Goal: Transaction & Acquisition: Purchase product/service

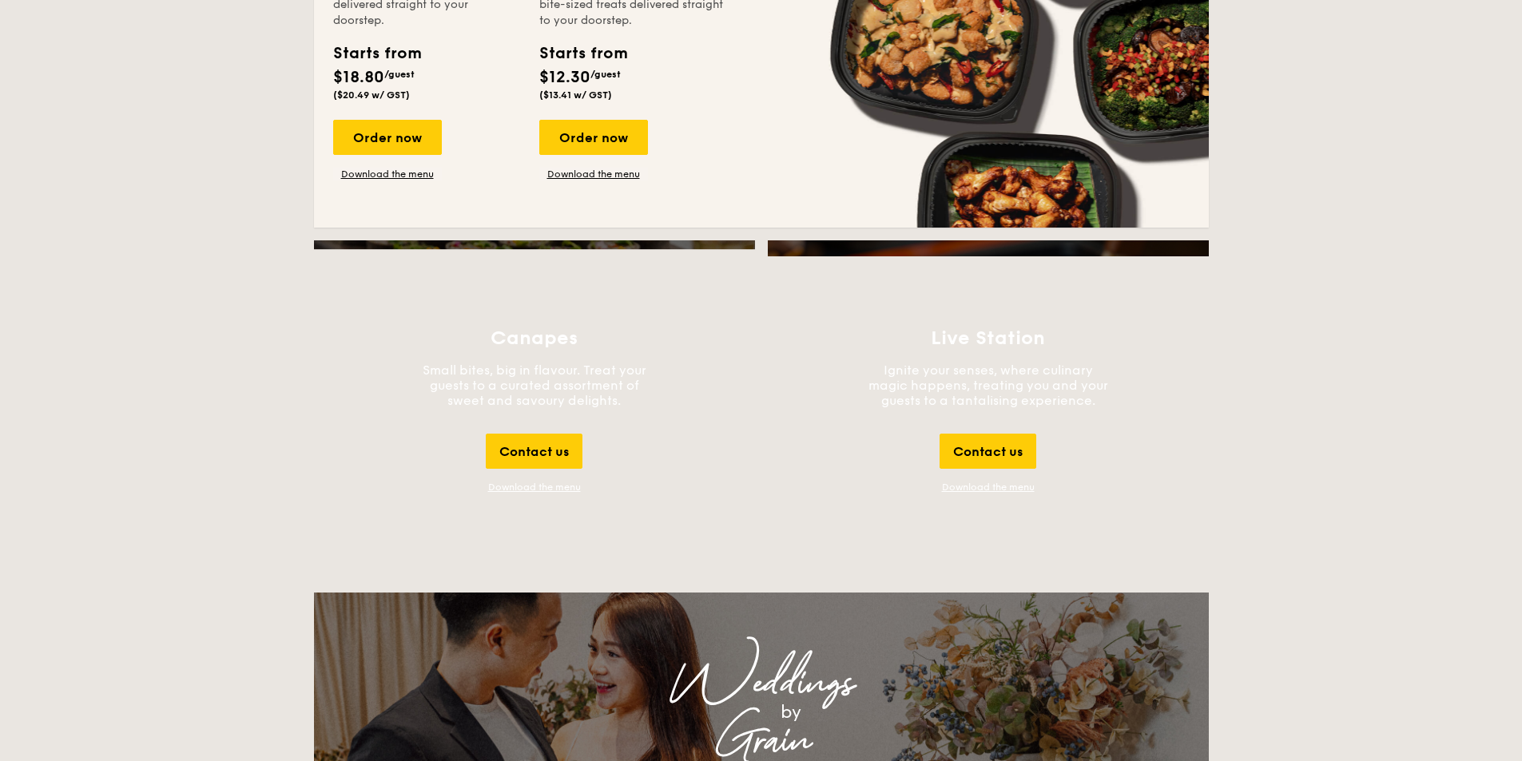
scroll to position [1594, 0]
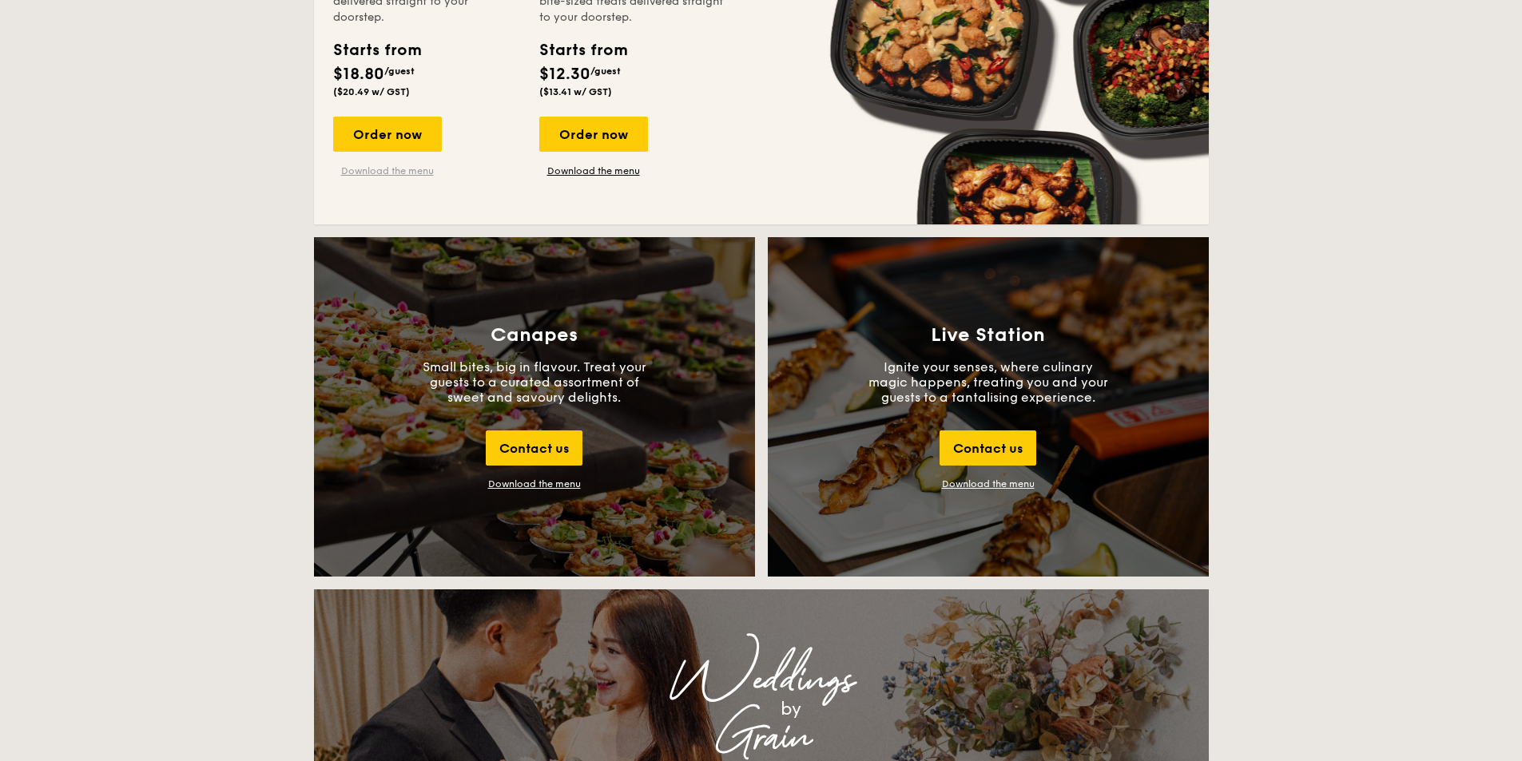
click at [333, 177] on link "Download the menu" at bounding box center [387, 171] width 109 height 13
click at [333, 152] on div "Order now" at bounding box center [387, 134] width 109 height 35
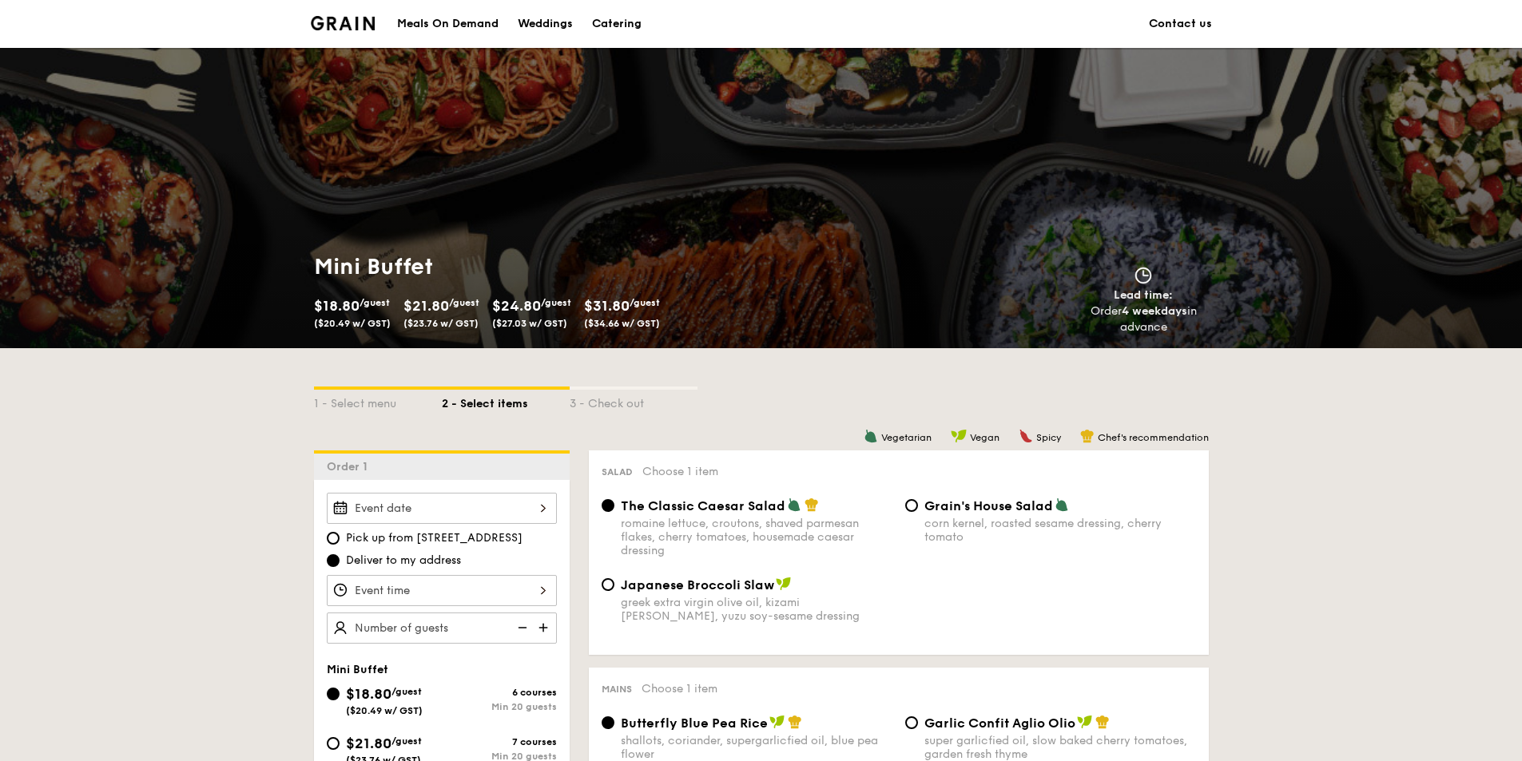
click at [327, 524] on div "2025 Aug [DATE] Tue Wed Thu Fri Sat Sun 1 2 3 4 5 6 7 8 9 10 11 12 13 14 15 16 …" at bounding box center [442, 508] width 230 height 31
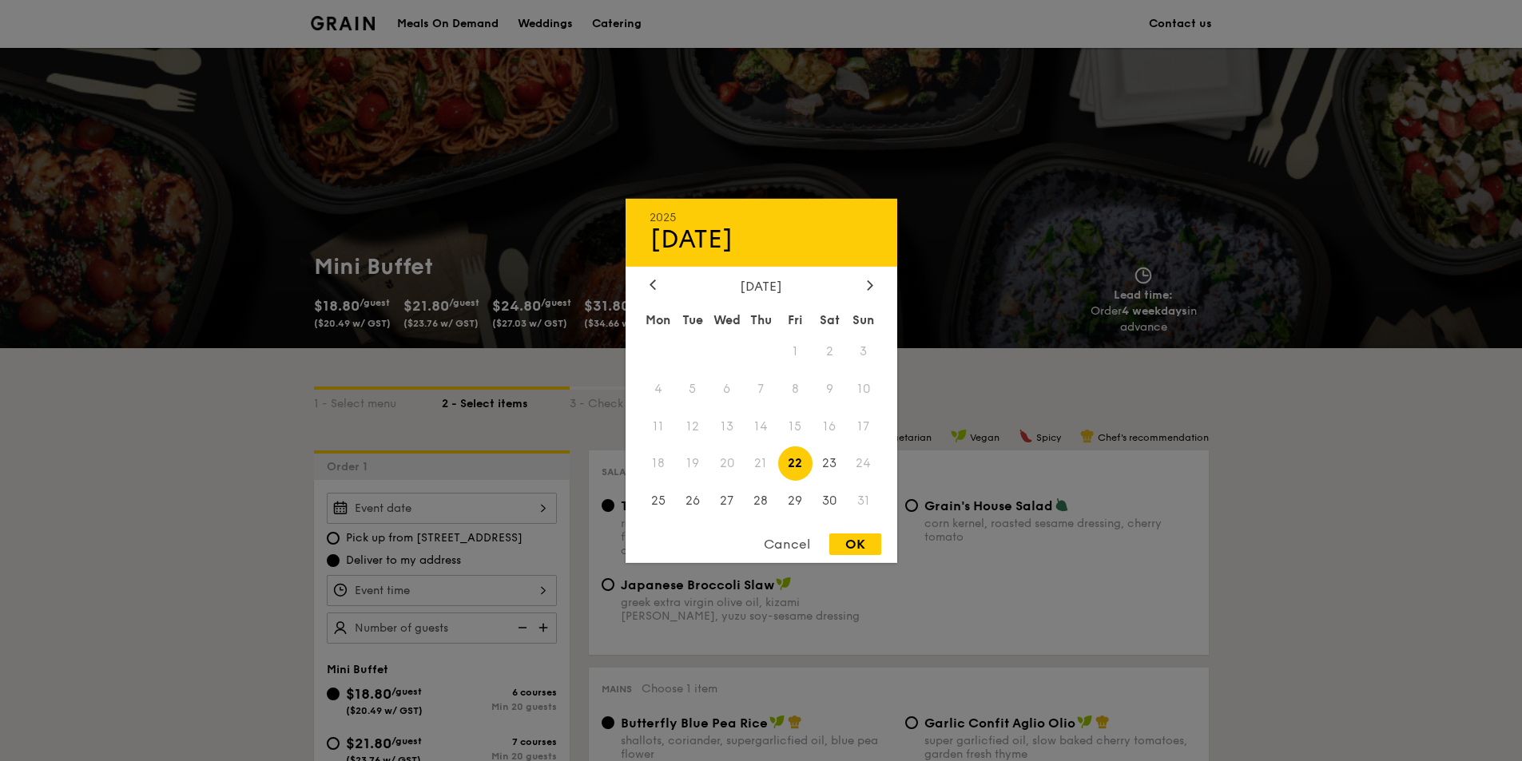
click at [756, 465] on span "21" at bounding box center [761, 463] width 34 height 34
click at [780, 550] on div "Cancel" at bounding box center [787, 545] width 78 height 22
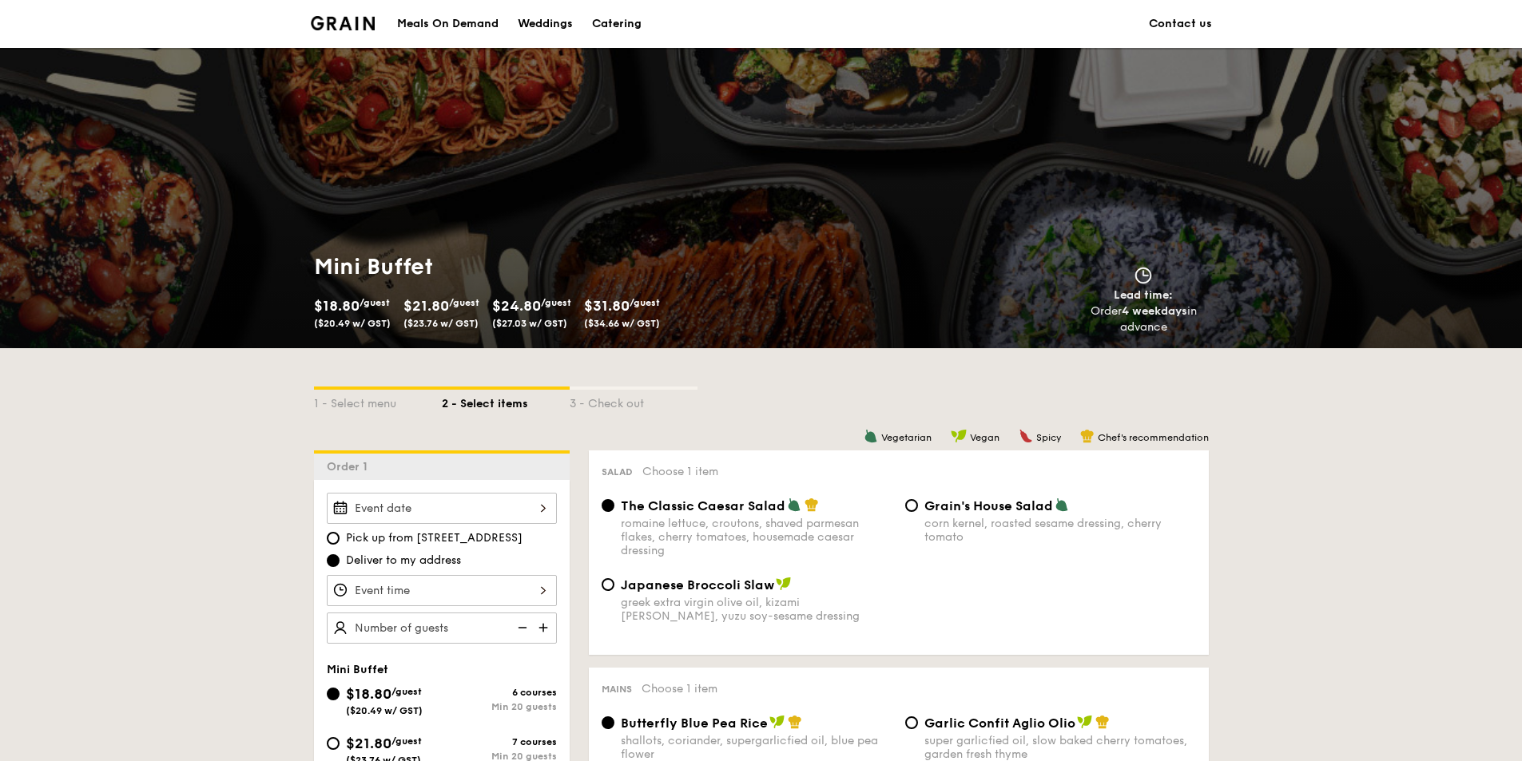
drag, startPoint x: 250, startPoint y: 581, endPoint x: 269, endPoint y: 571, distance: 21.4
click at [346, 546] on span "Pick up from [STREET_ADDRESS]" at bounding box center [434, 538] width 177 height 16
click at [327, 545] on input "Pick up from [STREET_ADDRESS]" at bounding box center [333, 538] width 13 height 13
radio input "true"
click at [327, 524] on div at bounding box center [442, 508] width 230 height 31
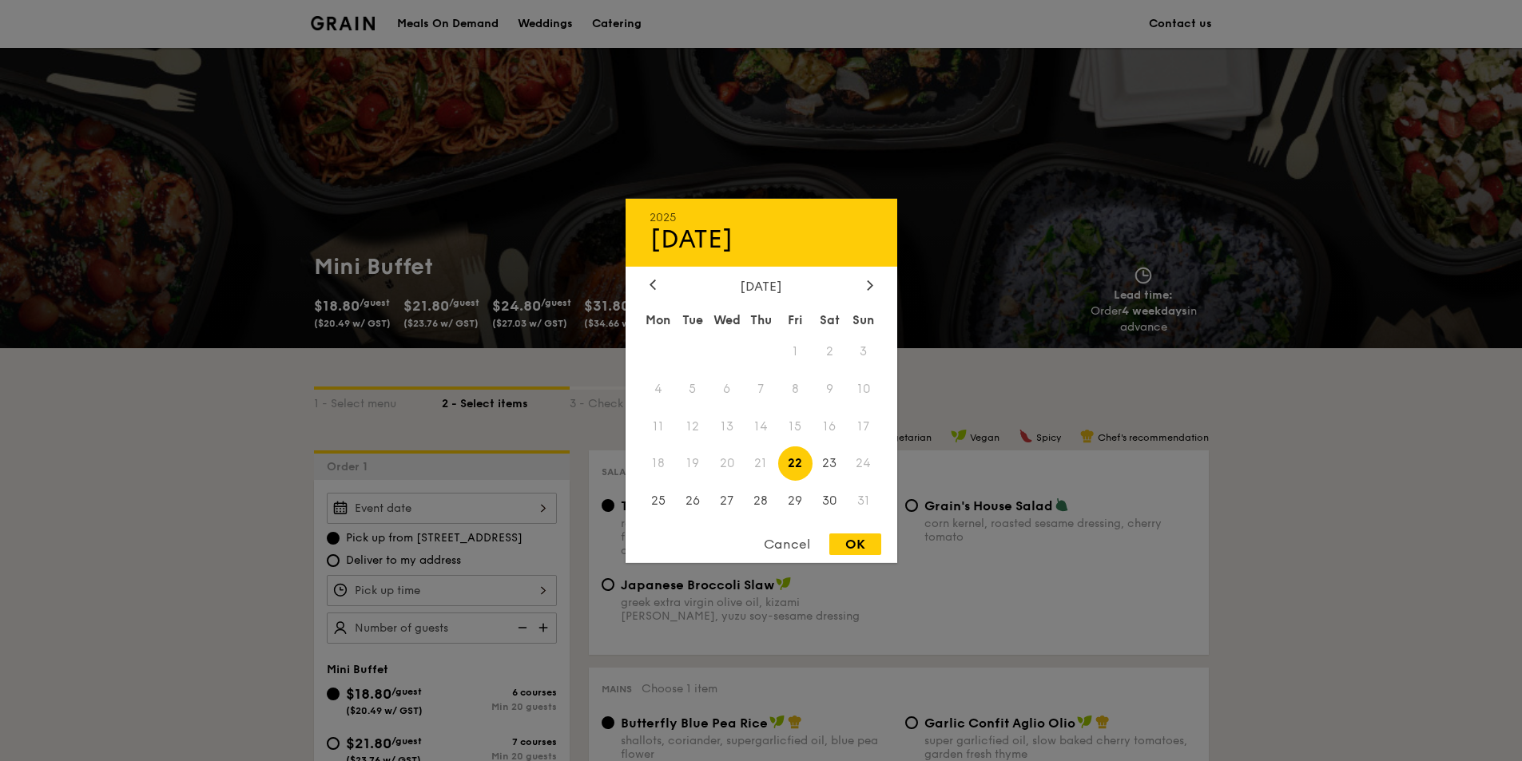
click at [297, 593] on div at bounding box center [761, 380] width 1522 height 761
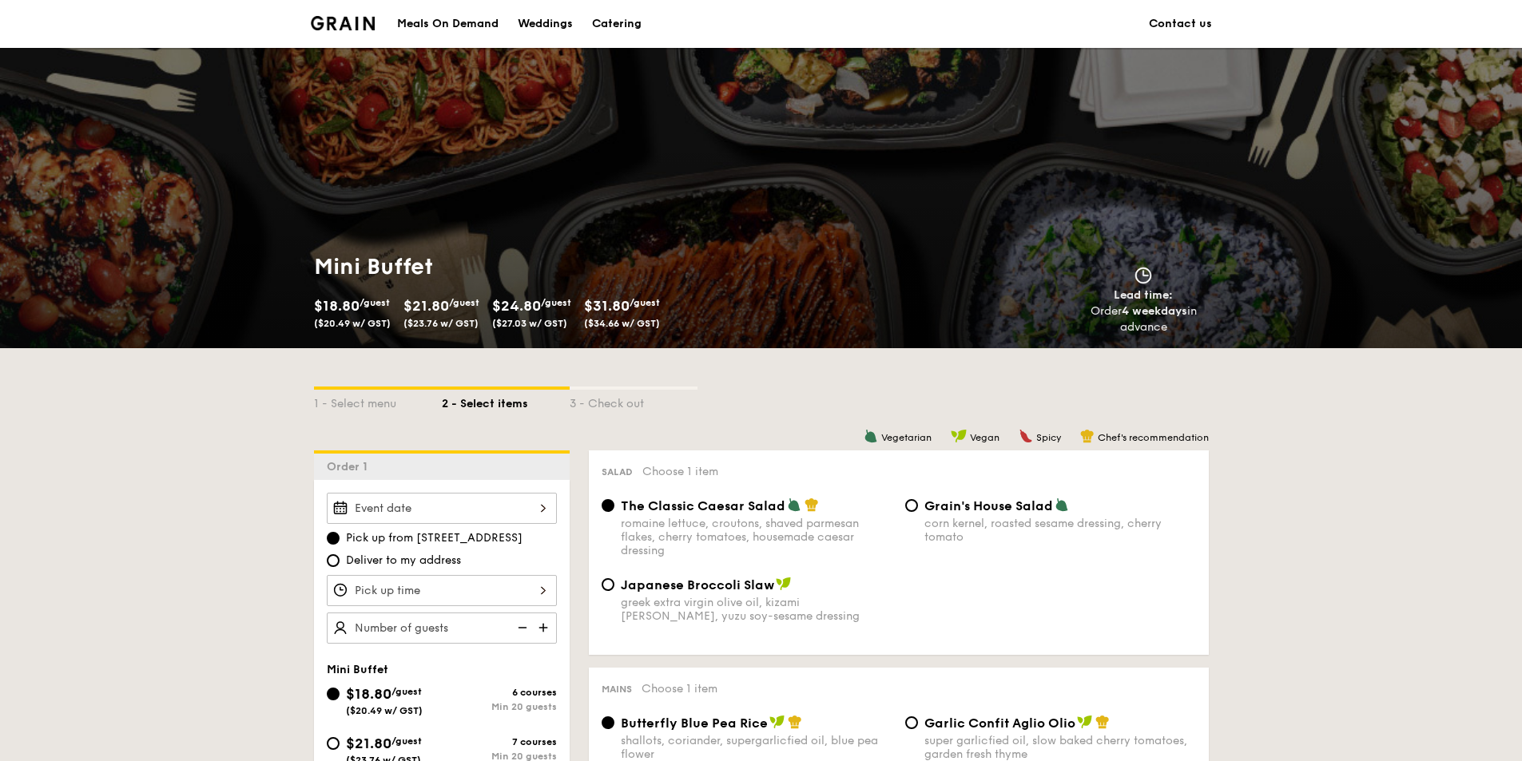
click at [999, 443] on div "Vegan" at bounding box center [974, 436] width 49 height 14
